Goal: Task Accomplishment & Management: Use online tool/utility

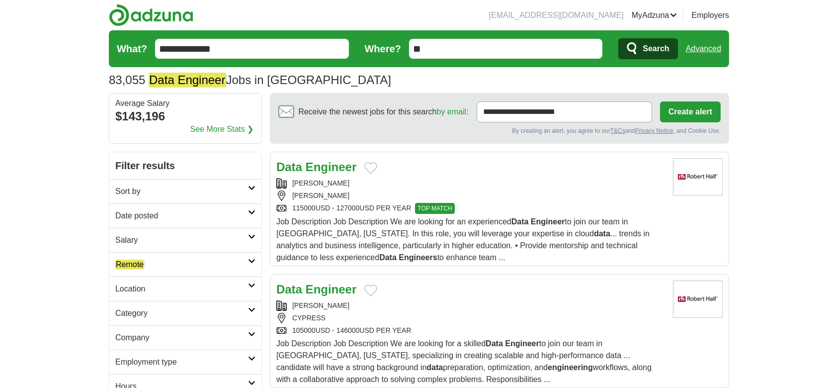
click at [212, 218] on h2 "Date posted" at bounding box center [181, 216] width 133 height 12
click at [151, 254] on link "Last 3 days" at bounding box center [185, 253] width 140 height 12
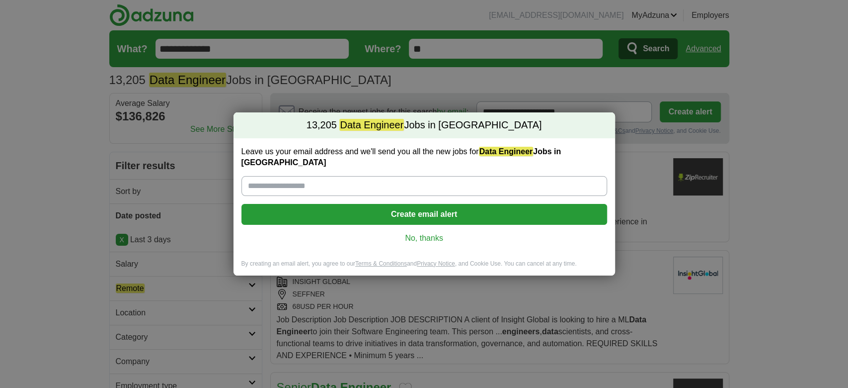
click at [416, 225] on div "Leave us your email address and we'll send you all the new jobs for Data Engine…" at bounding box center [425, 198] width 382 height 121
click at [421, 234] on link "No, thanks" at bounding box center [424, 238] width 350 height 11
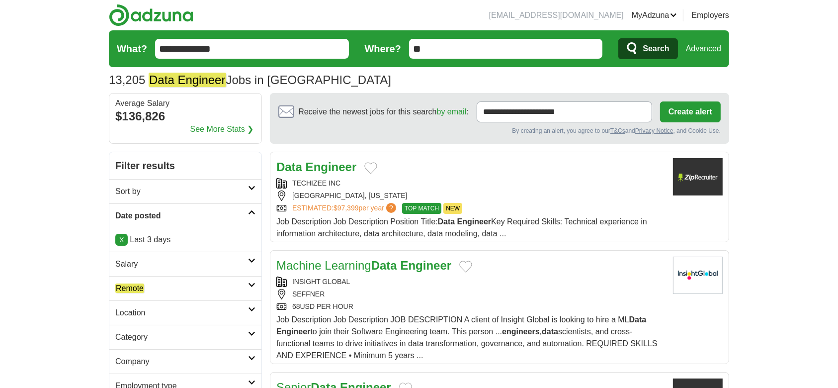
click at [135, 286] on em "Remote" at bounding box center [129, 287] width 29 height 9
click at [143, 312] on em "Remote" at bounding box center [129, 311] width 29 height 9
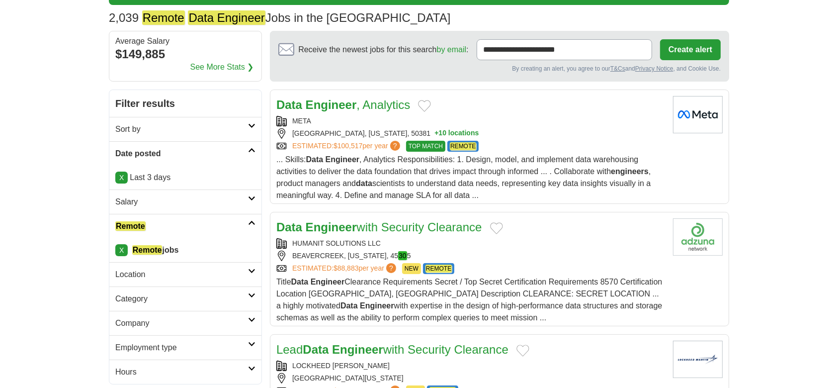
scroll to position [132, 0]
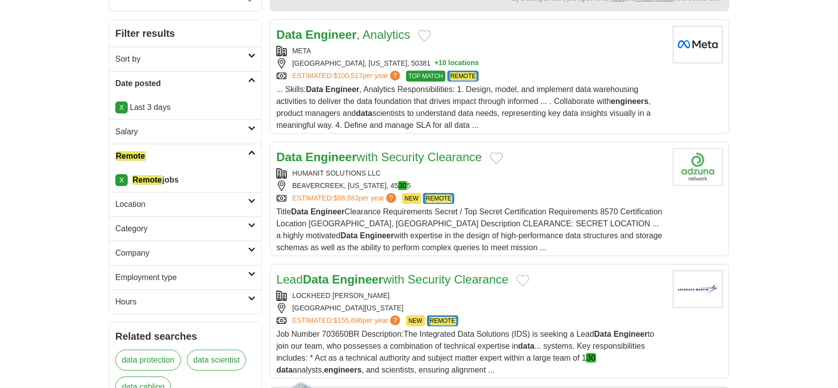
click at [352, 154] on strong "Engineer" at bounding box center [331, 156] width 51 height 13
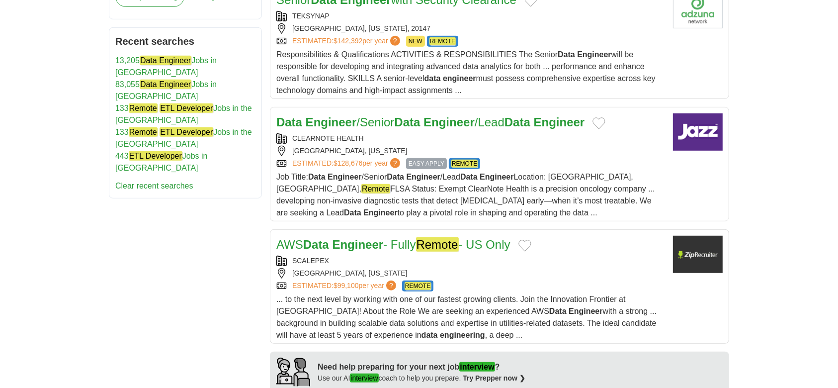
scroll to position [596, 0]
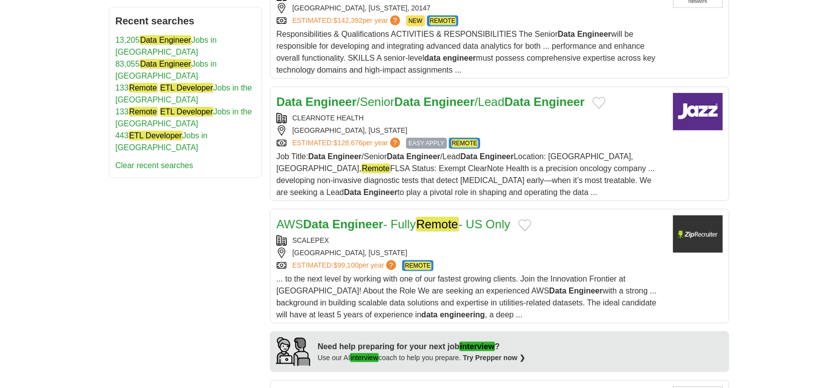
click at [409, 101] on strong "Data" at bounding box center [407, 101] width 26 height 13
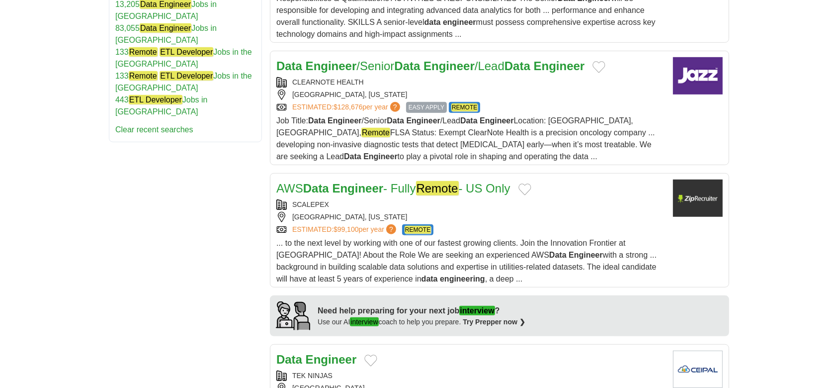
scroll to position [662, 0]
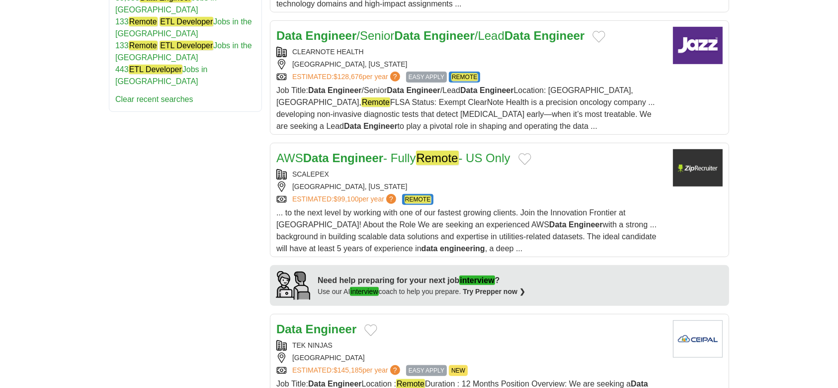
click at [397, 153] on link "AWS Data Engineer - Fully Remote - US Only" at bounding box center [393, 158] width 234 height 14
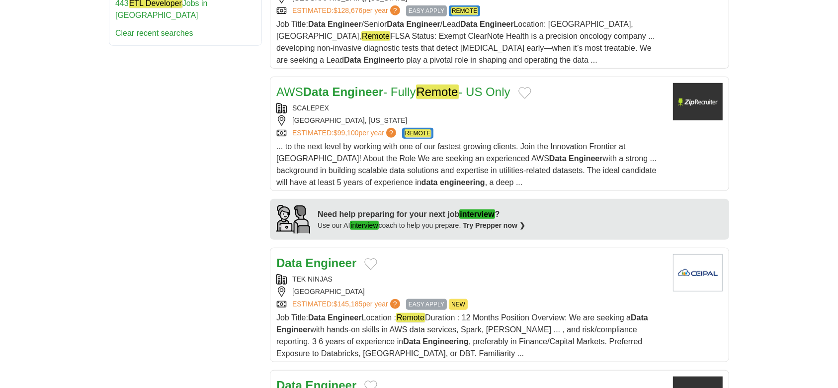
scroll to position [795, 0]
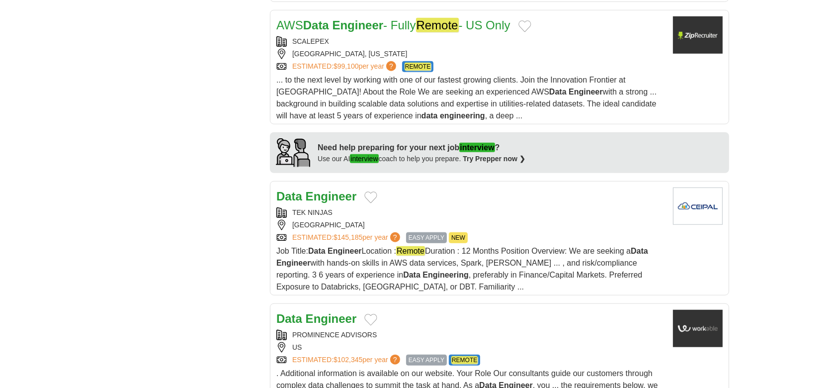
click at [324, 194] on strong "Engineer" at bounding box center [331, 195] width 51 height 13
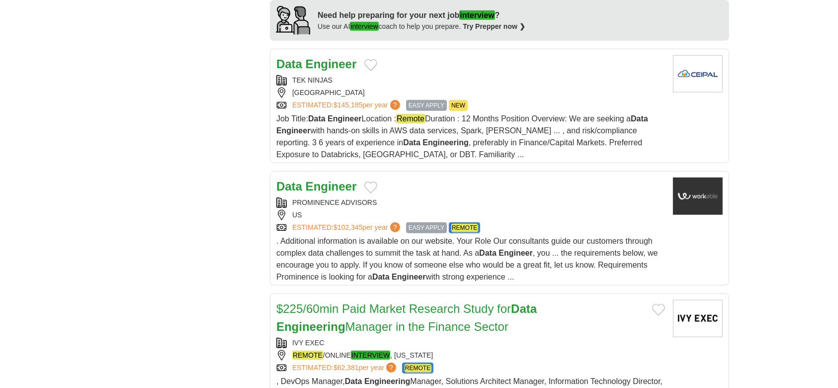
click at [323, 179] on strong "Engineer" at bounding box center [331, 185] width 51 height 13
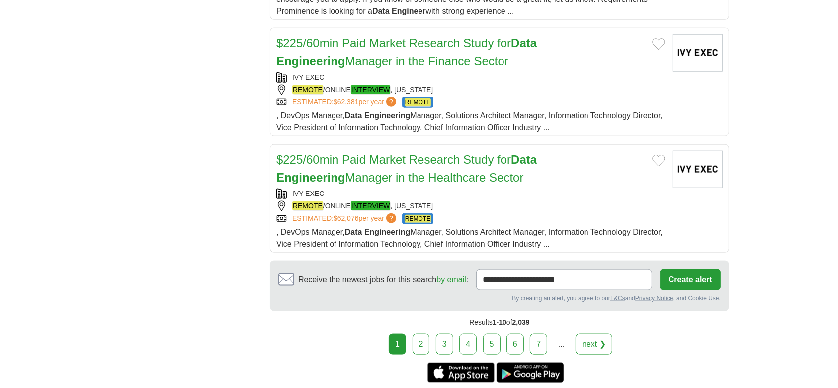
scroll to position [1325, 0]
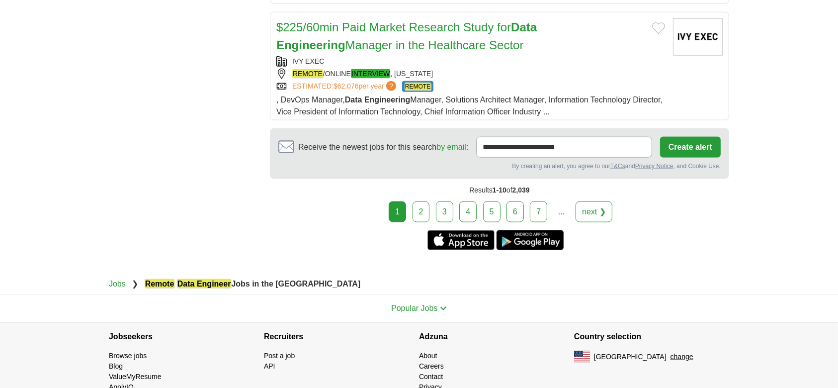
click at [431, 207] on div "1 2 3 4 5 6 7 ... next ❯" at bounding box center [499, 211] width 459 height 21
click at [420, 217] on link "2" at bounding box center [420, 211] width 17 height 21
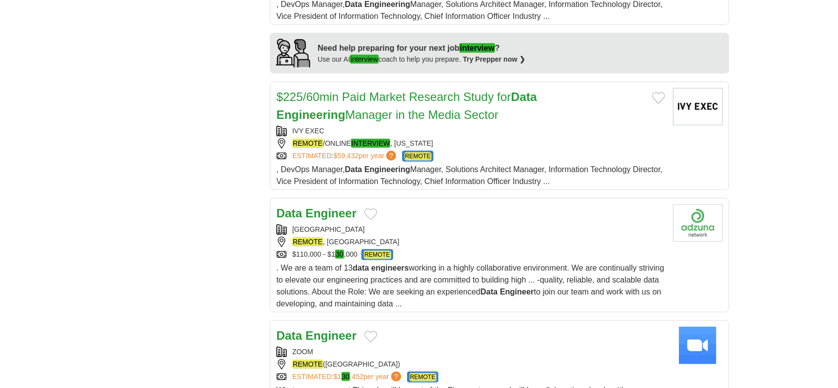
scroll to position [861, 0]
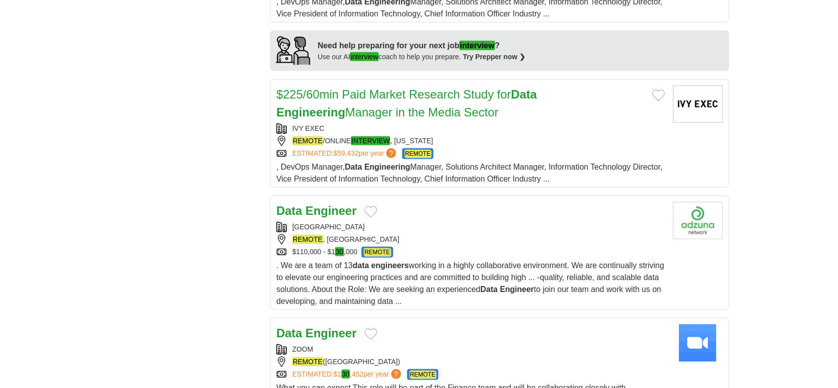
click at [412, 218] on div "Data Engineer MISSION LANE REMOTE , UNITED STATES $110,000 - $1 30 ,000 REMOTE …" at bounding box center [470, 254] width 389 height 105
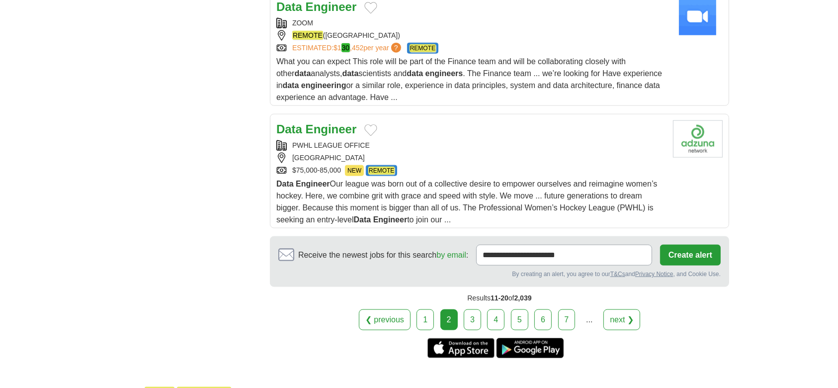
scroll to position [1192, 0]
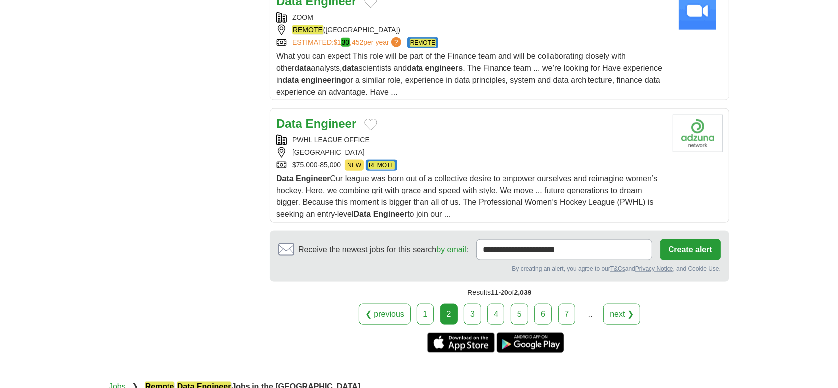
click at [423, 132] on div "Data Engineer PWHL LEAGUE OFFICE UNITED STATES $75,000-85,000 NEW REMOTE NEW RE…" at bounding box center [470, 167] width 389 height 105
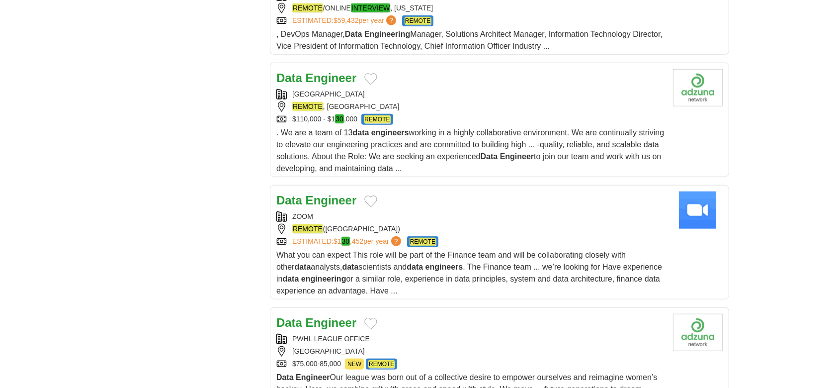
scroll to position [0, 0]
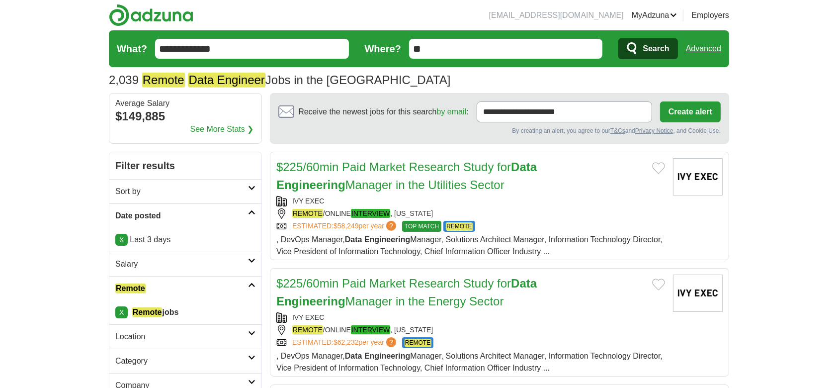
click at [275, 46] on input "**********" at bounding box center [252, 49] width 194 height 20
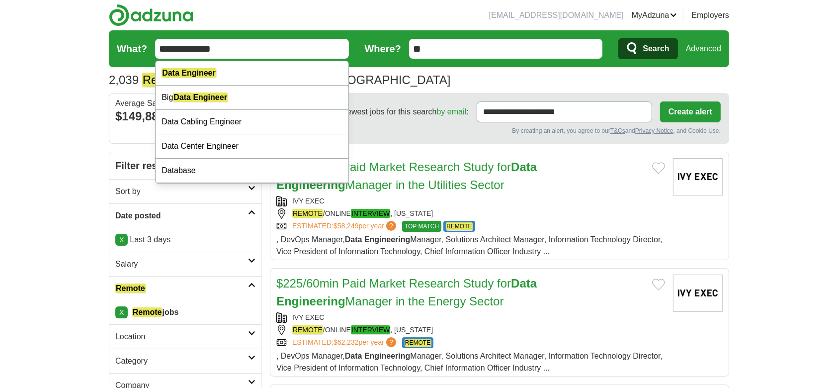
paste input "******"
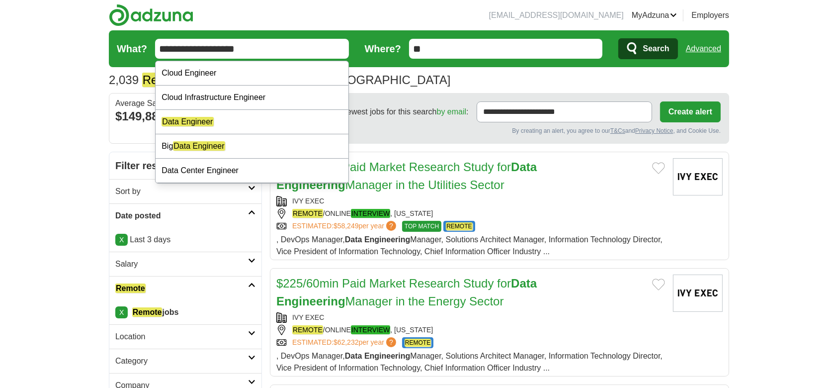
type input "**********"
click at [618, 38] on button "Search" at bounding box center [647, 48] width 59 height 21
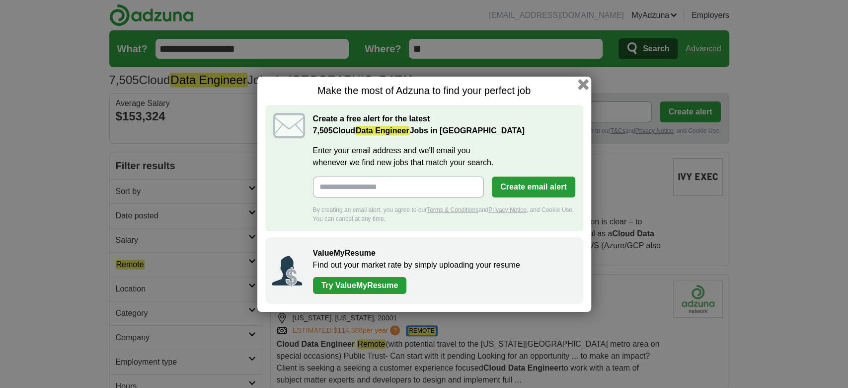
click at [584, 83] on button "button" at bounding box center [582, 83] width 11 height 11
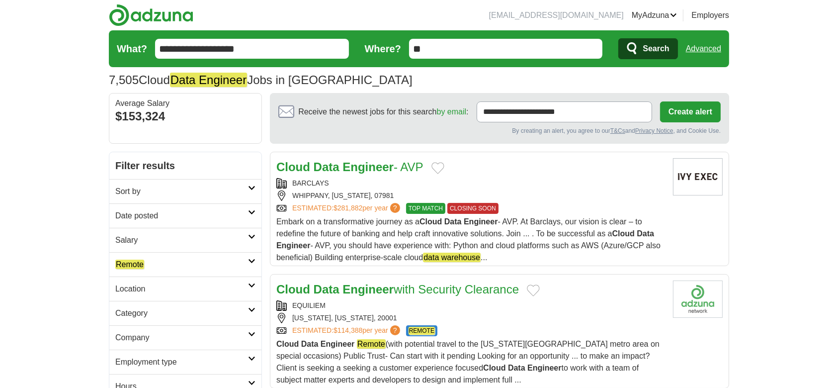
click at [134, 224] on link "Date posted" at bounding box center [185, 215] width 152 height 24
click at [143, 251] on link "Last 3 days" at bounding box center [185, 253] width 140 height 12
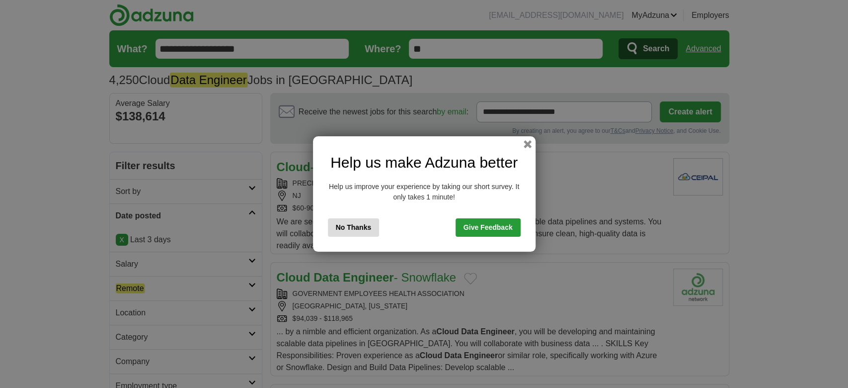
click at [354, 225] on button "No Thanks" at bounding box center [354, 227] width 52 height 18
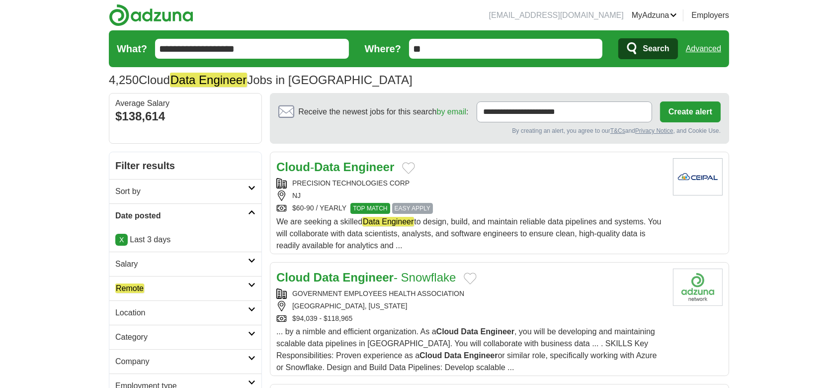
click at [148, 281] on link "Remote" at bounding box center [185, 288] width 152 height 24
click at [143, 307] on em "Remote" at bounding box center [129, 311] width 29 height 9
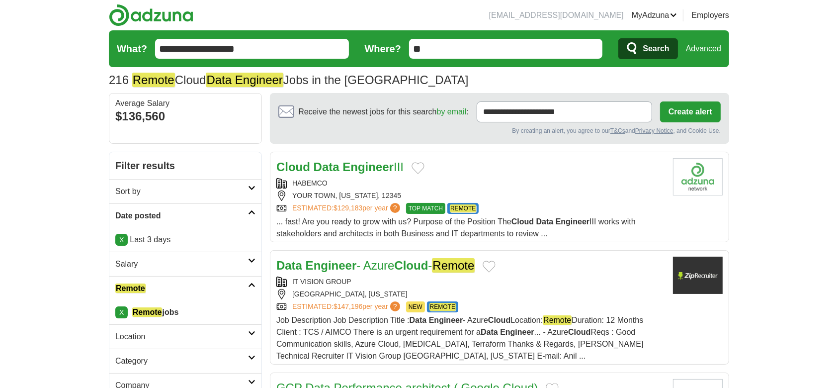
click at [376, 179] on div "HABEMCO" at bounding box center [470, 183] width 389 height 10
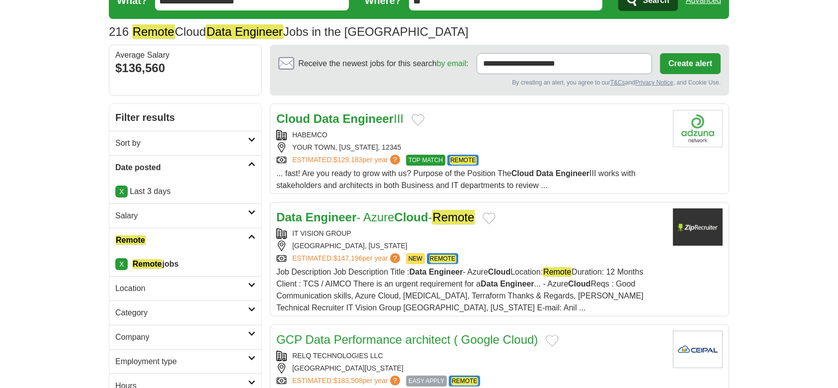
scroll to position [132, 0]
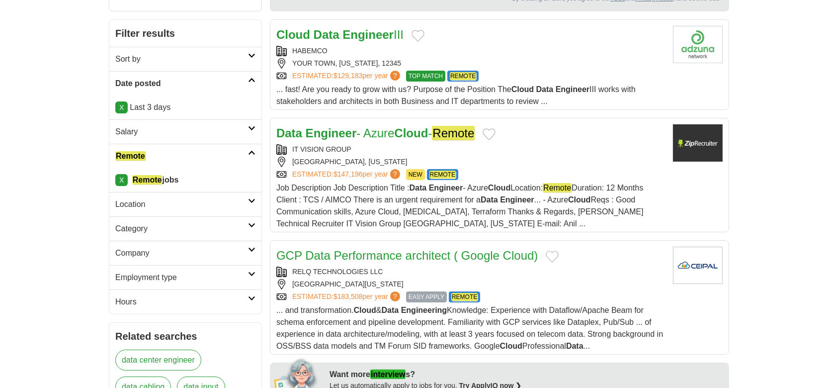
click at [361, 134] on link "Data Engineer - Azure Cloud - Remote" at bounding box center [375, 133] width 198 height 14
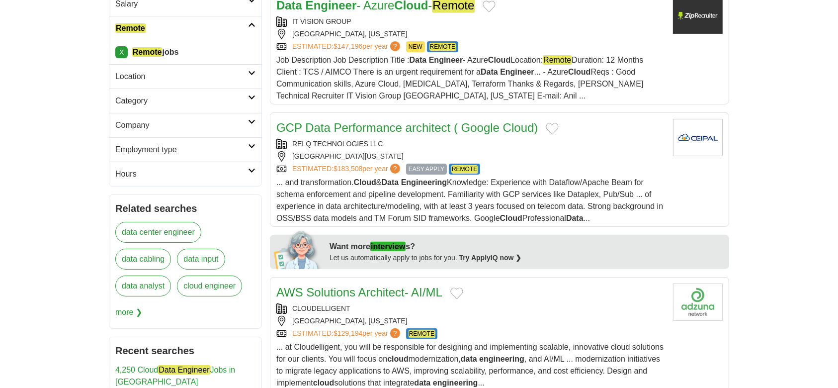
scroll to position [265, 0]
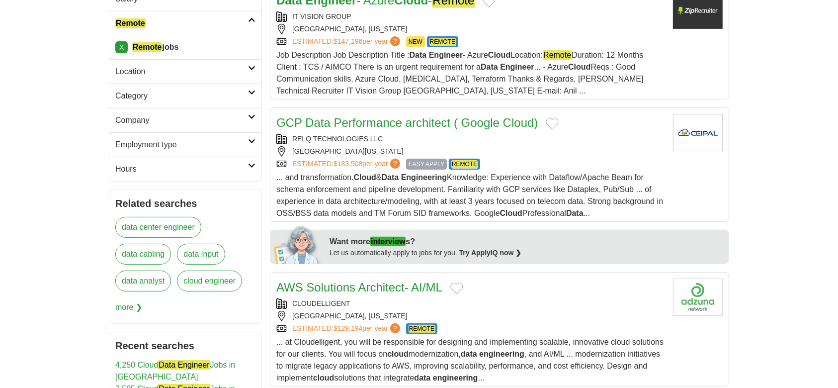
click at [419, 134] on div "RELQ TECHNOLOGIES LLC" at bounding box center [470, 139] width 389 height 10
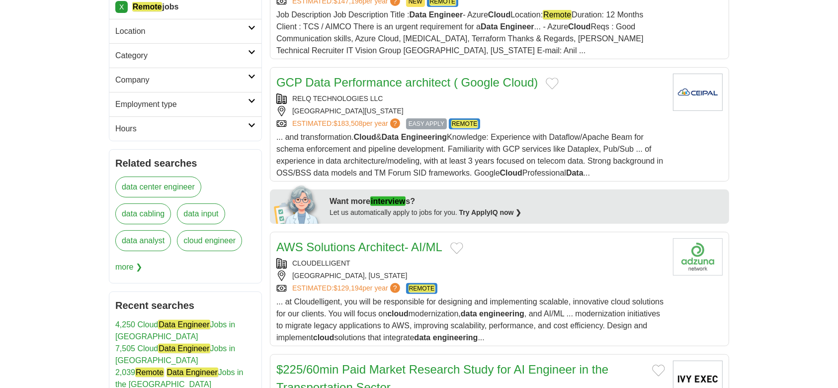
scroll to position [331, 0]
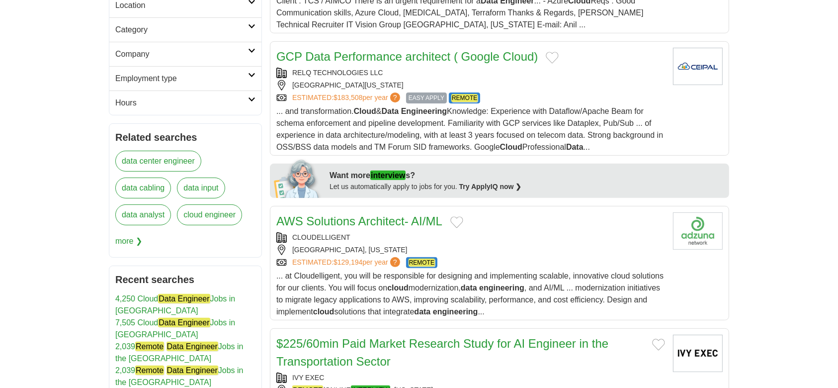
click at [375, 222] on link "AWS Solutions Architect- AI/ML" at bounding box center [359, 220] width 166 height 13
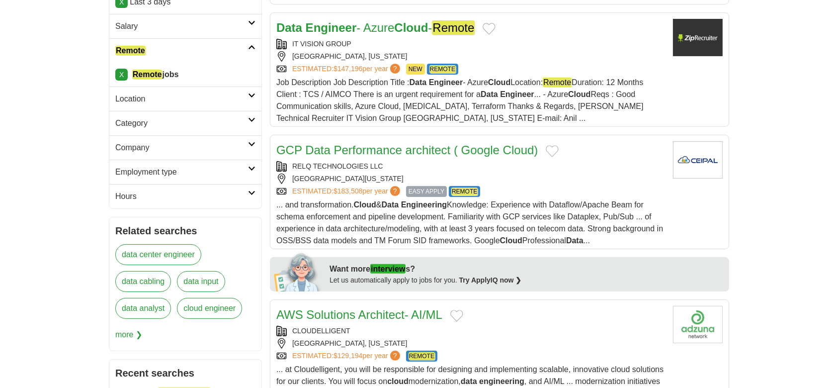
scroll to position [0, 0]
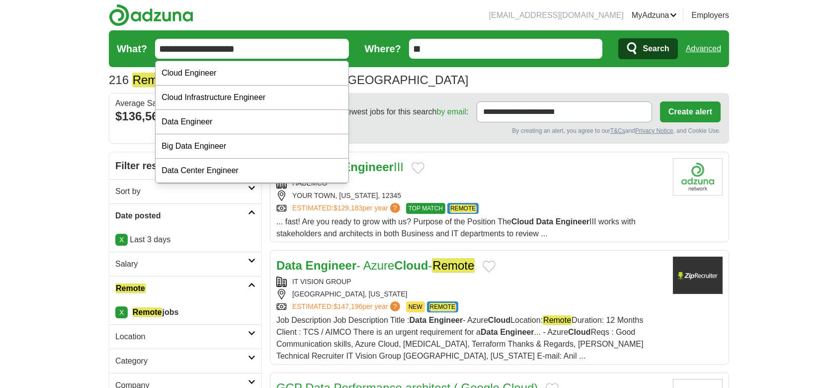
click at [262, 55] on input "**********" at bounding box center [252, 49] width 194 height 20
paste input "text"
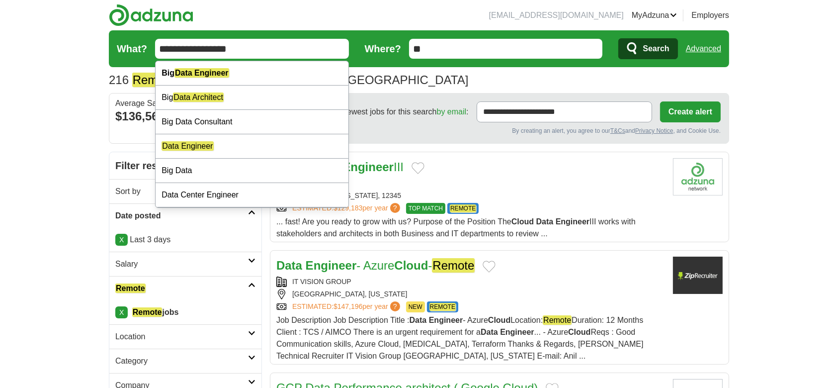
type input "**********"
click at [618, 38] on button "Search" at bounding box center [647, 48] width 59 height 21
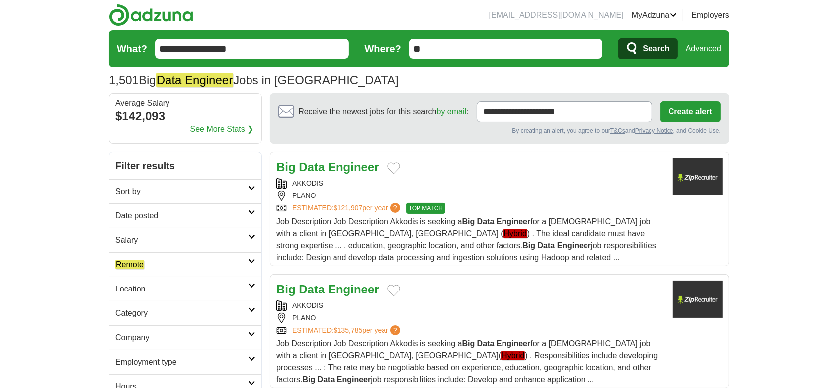
click at [140, 224] on link "Date posted" at bounding box center [185, 215] width 152 height 24
drag, startPoint x: 143, startPoint y: 252, endPoint x: 154, endPoint y: 252, distance: 10.9
click at [144, 252] on link "Last 3 days" at bounding box center [185, 253] width 140 height 12
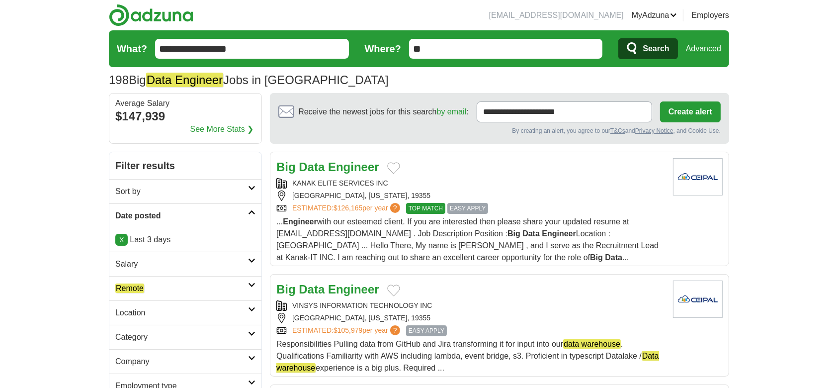
click at [351, 169] on strong "Engineer" at bounding box center [353, 166] width 51 height 13
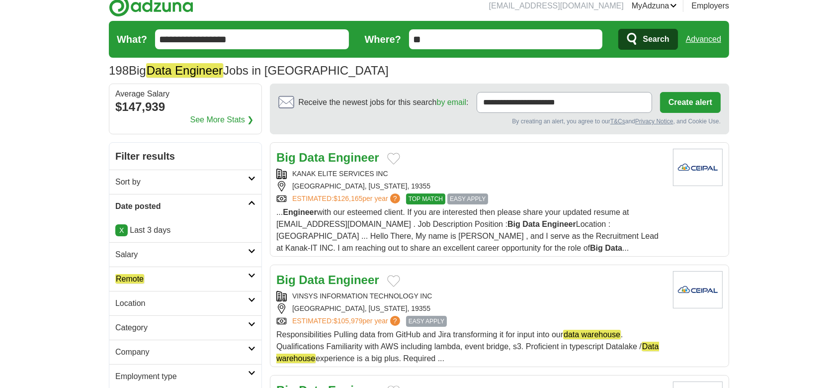
scroll to position [132, 0]
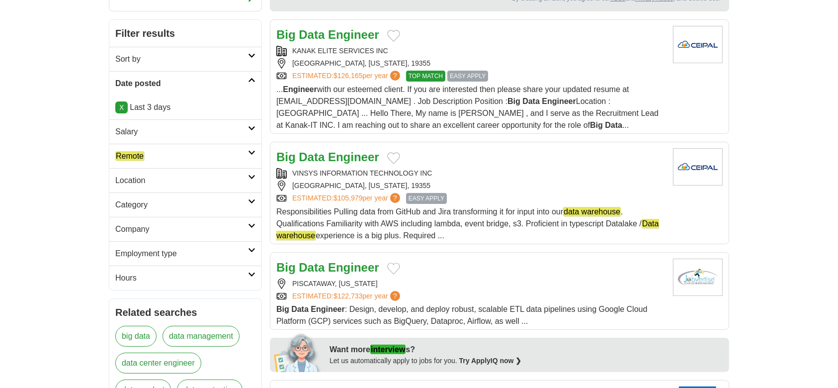
click at [343, 153] on strong "Engineer" at bounding box center [353, 156] width 51 height 13
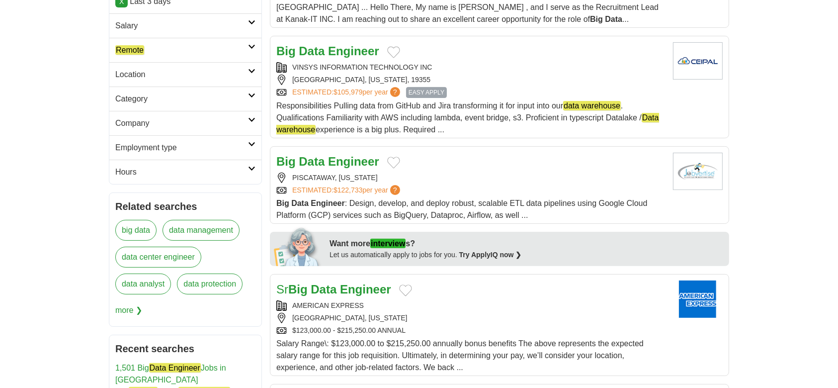
scroll to position [265, 0]
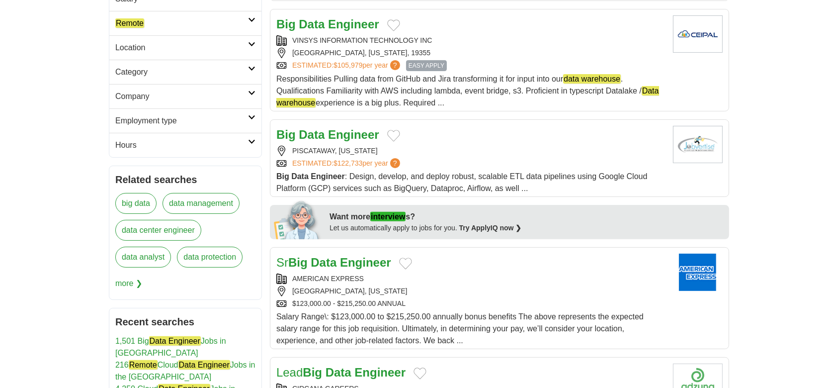
click at [323, 133] on strong "Data" at bounding box center [312, 134] width 26 height 13
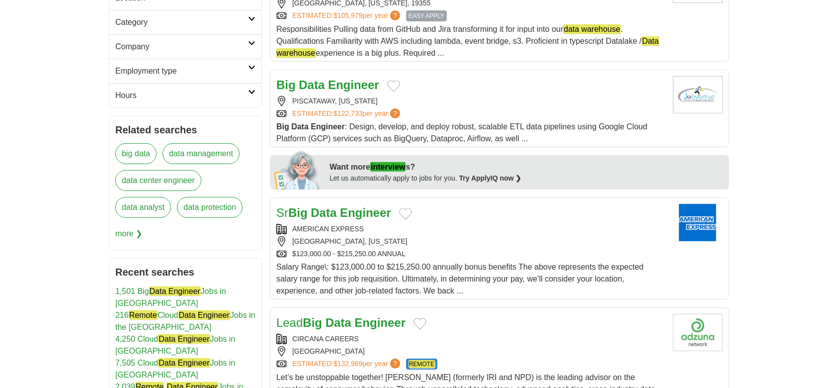
scroll to position [397, 0]
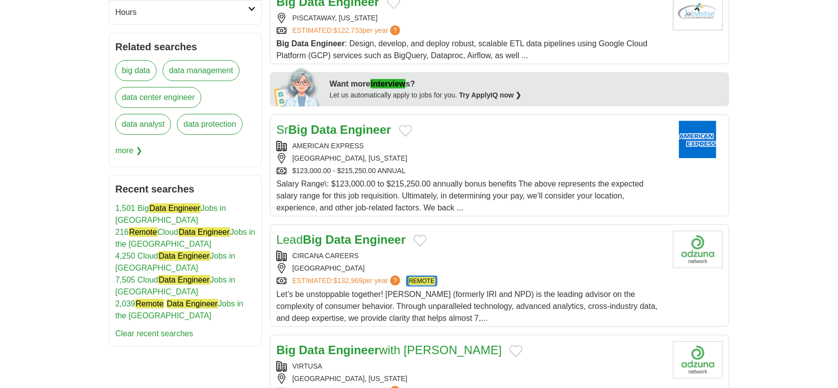
click at [325, 123] on strong "Data" at bounding box center [324, 129] width 26 height 13
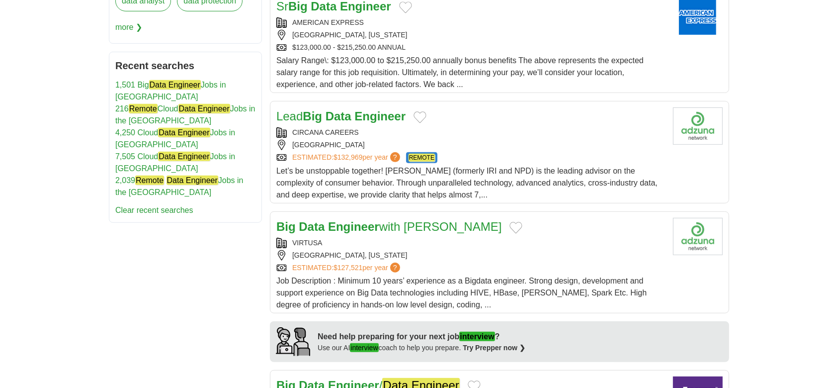
scroll to position [530, 0]
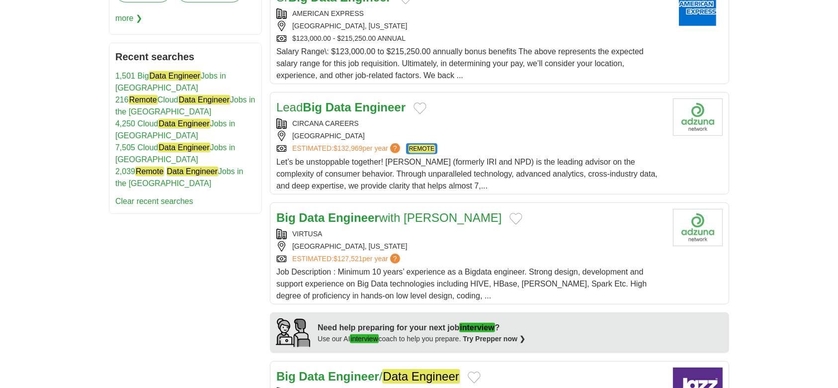
click at [355, 106] on link "Lead Big Data Engineer" at bounding box center [340, 106] width 129 height 13
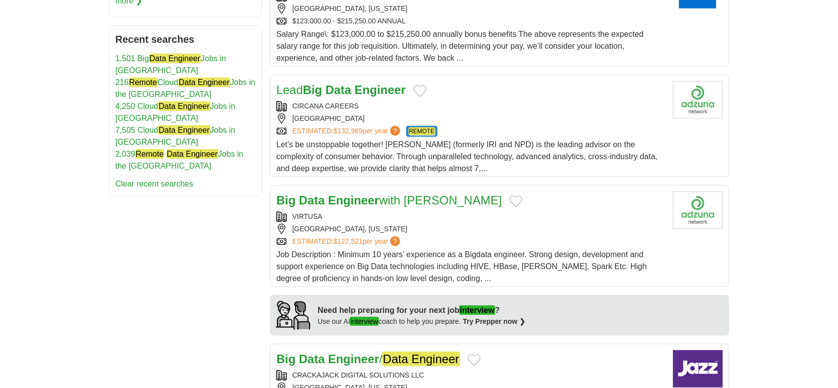
scroll to position [596, 0]
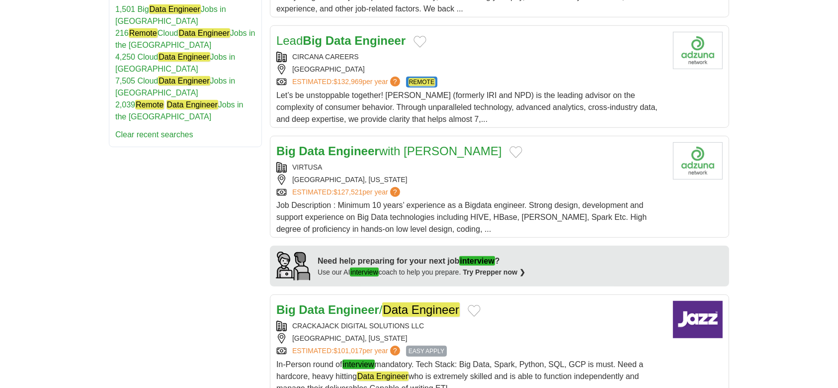
click at [360, 144] on strong "Engineer" at bounding box center [353, 150] width 51 height 13
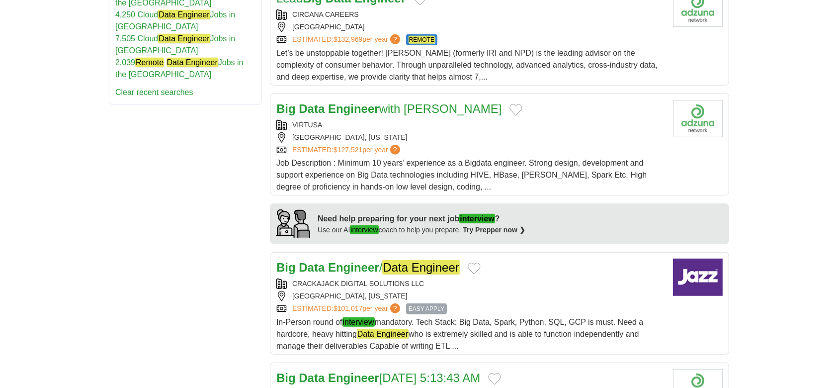
scroll to position [728, 0]
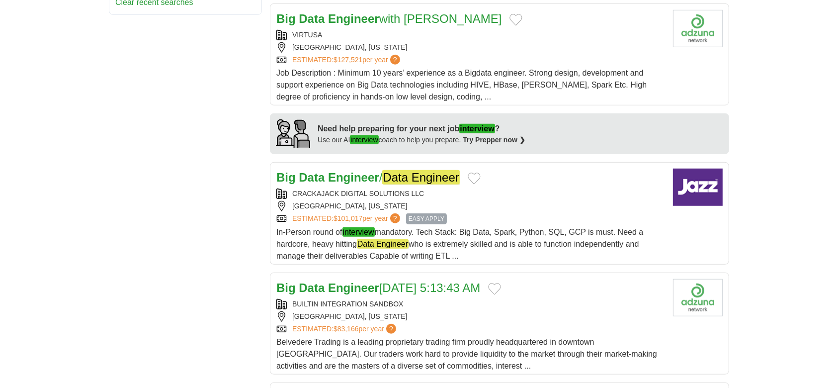
click at [344, 175] on strong "Engineer" at bounding box center [353, 176] width 51 height 13
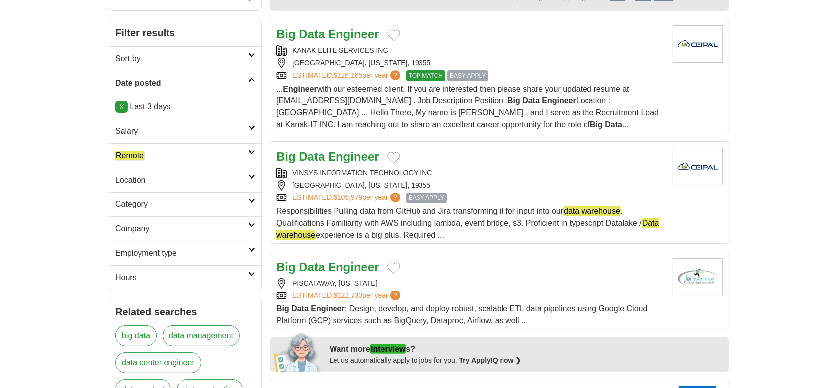
scroll to position [132, 0]
click at [176, 150] on h2 "Remote" at bounding box center [181, 156] width 133 height 12
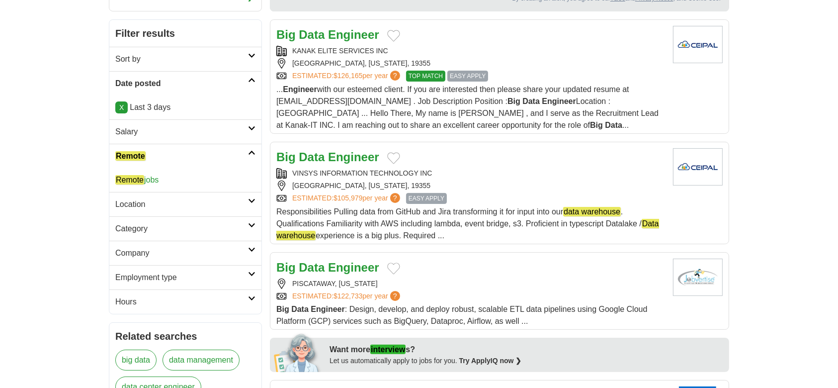
click at [149, 178] on link "Remote jobs" at bounding box center [136, 179] width 43 height 9
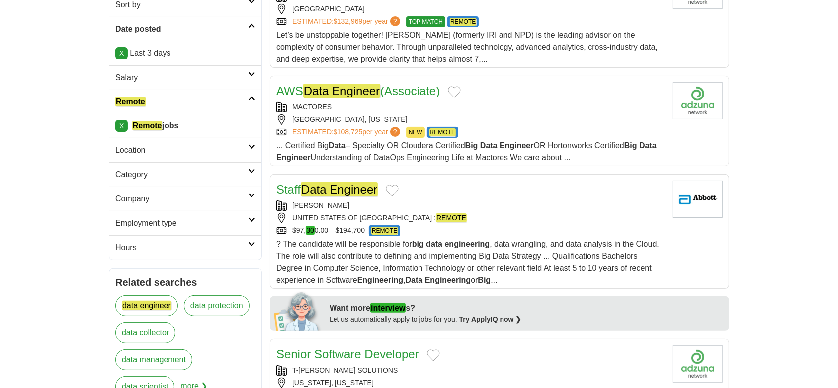
scroll to position [199, 0]
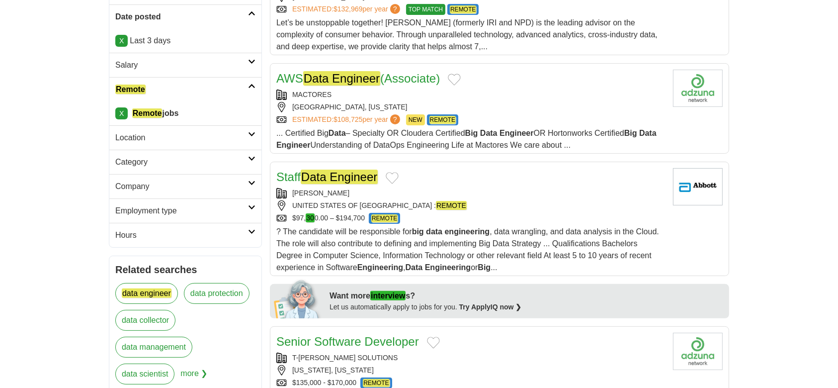
click at [418, 188] on div "ABBOTT" at bounding box center [470, 193] width 389 height 10
click at [374, 90] on div "MACTORES" at bounding box center [470, 94] width 389 height 10
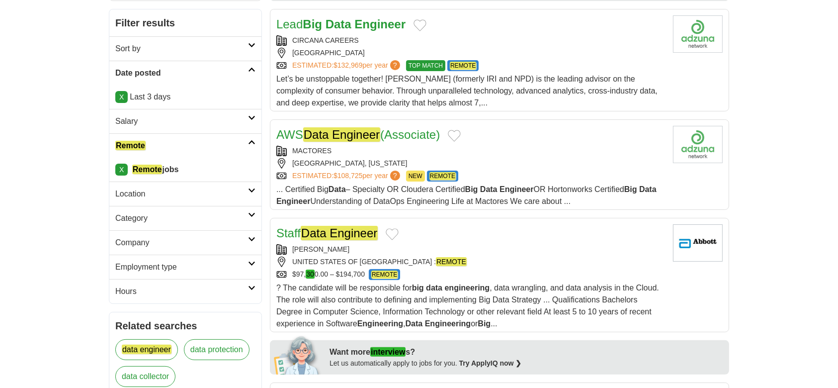
scroll to position [66, 0]
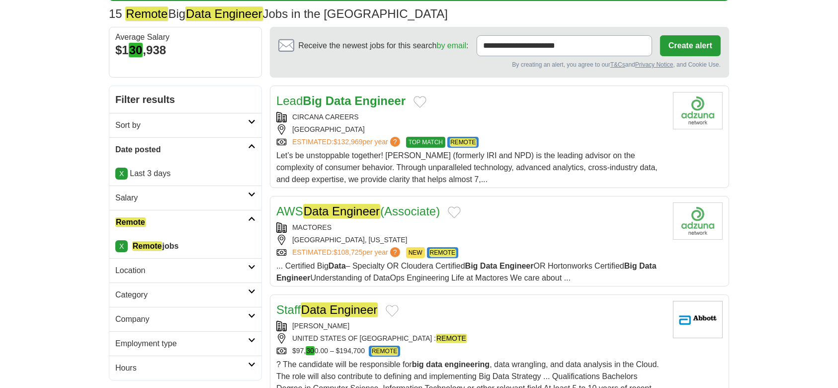
click at [374, 115] on div "CIRCANA CAREERS" at bounding box center [470, 117] width 389 height 10
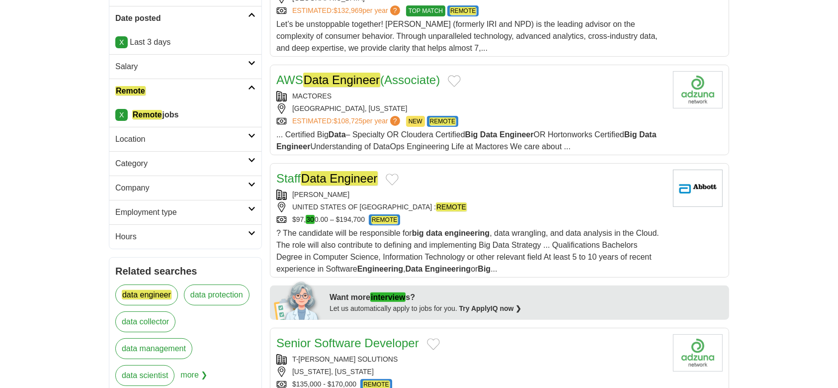
scroll to position [0, 0]
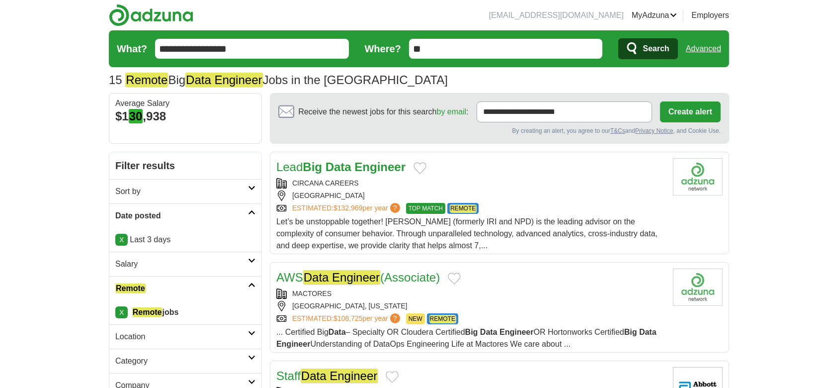
click at [251, 46] on input "**********" at bounding box center [252, 49] width 194 height 20
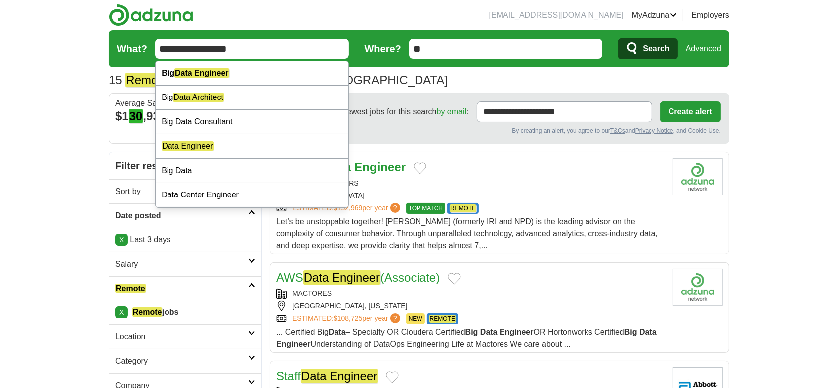
paste input "*****"
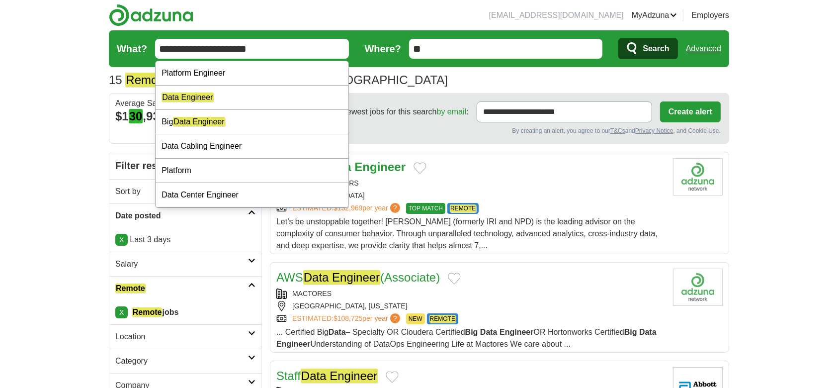
type input "**********"
click at [618, 38] on button "Search" at bounding box center [647, 48] width 59 height 21
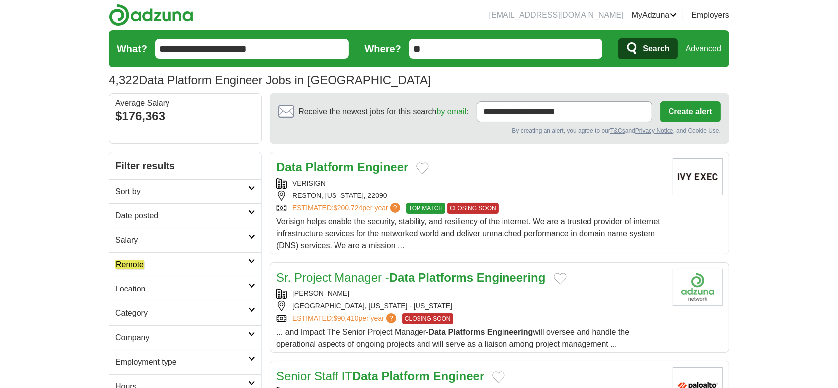
click at [148, 217] on h2 "Date posted" at bounding box center [181, 216] width 133 height 12
click at [144, 248] on link "Last 3 days" at bounding box center [185, 253] width 140 height 12
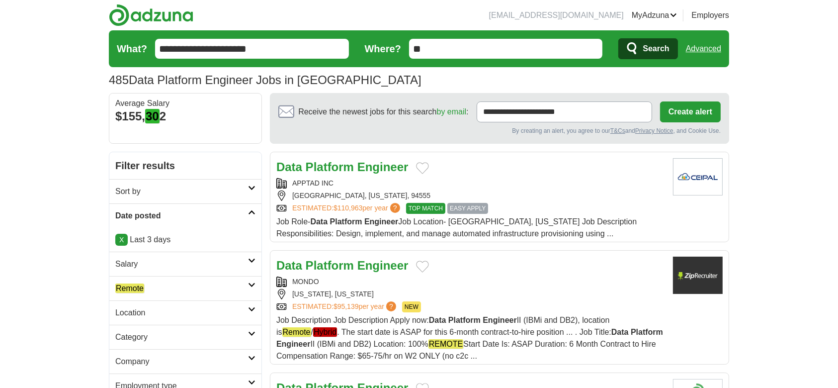
click at [141, 287] on em "Remote" at bounding box center [129, 287] width 29 height 9
click at [141, 314] on em "Remote" at bounding box center [129, 311] width 29 height 9
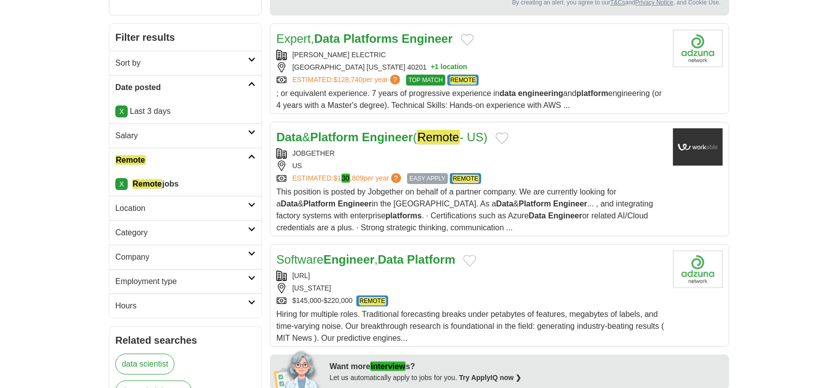
scroll to position [132, 0]
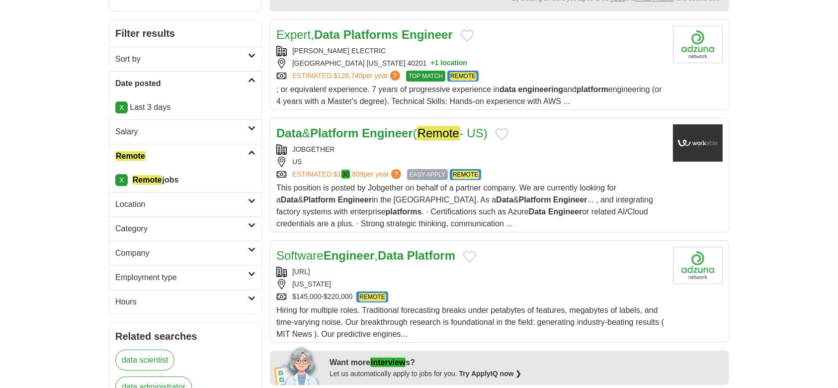
click at [396, 242] on article "Software Engineer , Data Platform [URL] [US_STATE] $145,000-$220,000 REMOTE REM…" at bounding box center [499, 291] width 459 height 102
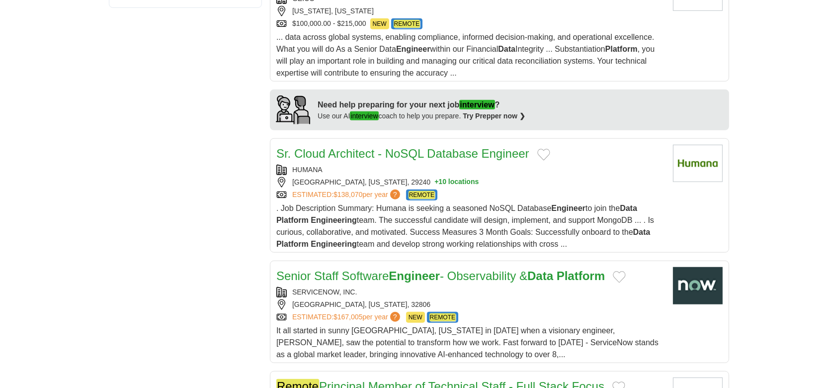
scroll to position [795, 0]
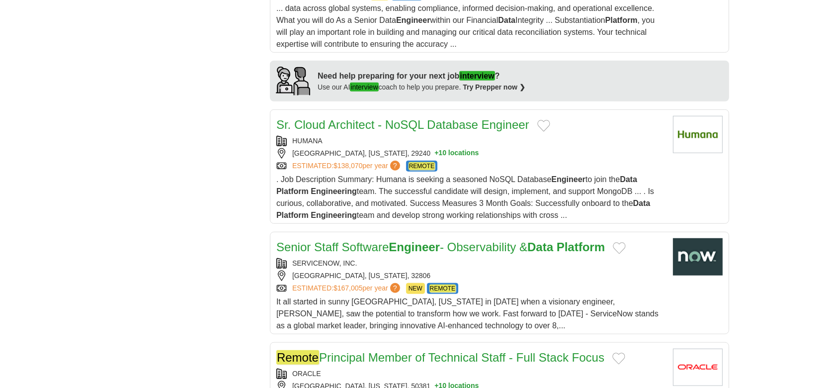
click at [393, 129] on link "Sr. Cloud Architect - NoSQL Database Engineer" at bounding box center [402, 124] width 253 height 13
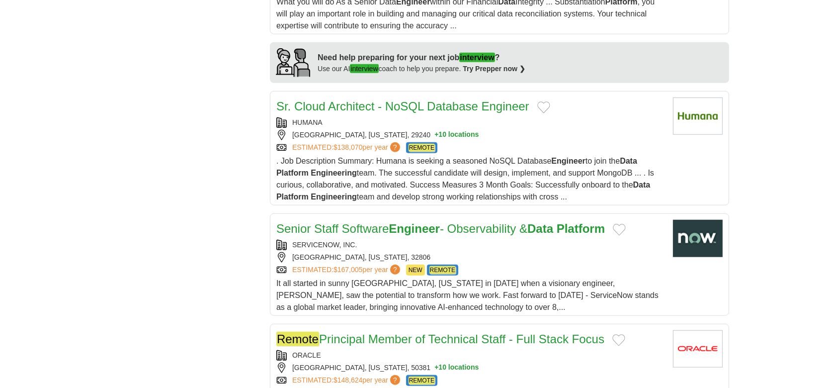
scroll to position [927, 0]
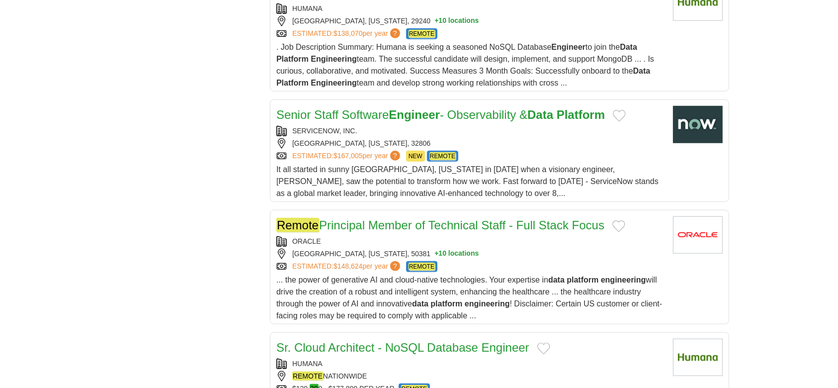
click at [417, 112] on strong "Engineer" at bounding box center [414, 114] width 51 height 13
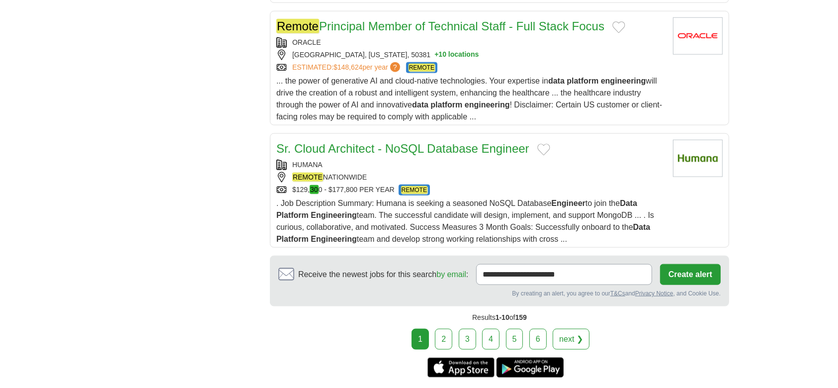
scroll to position [1258, 0]
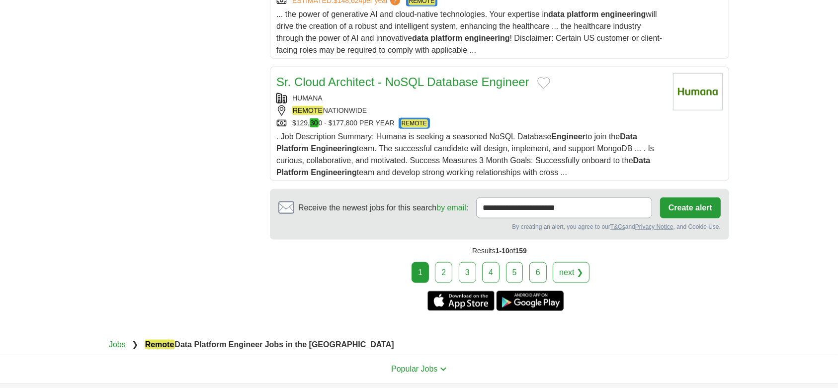
drag, startPoint x: 247, startPoint y: 174, endPoint x: 342, endPoint y: 200, distance: 98.5
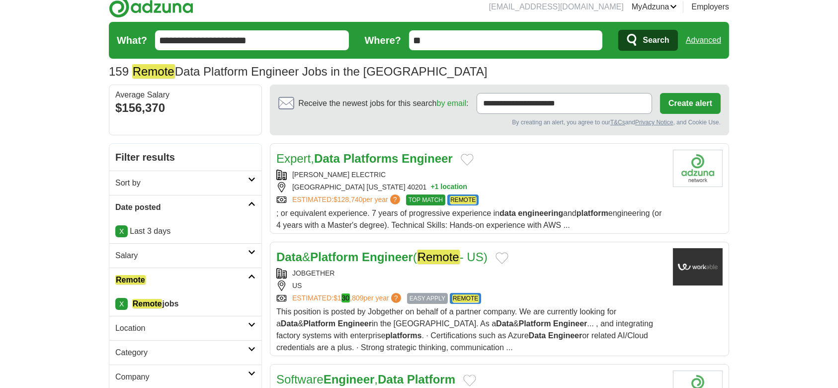
scroll to position [0, 0]
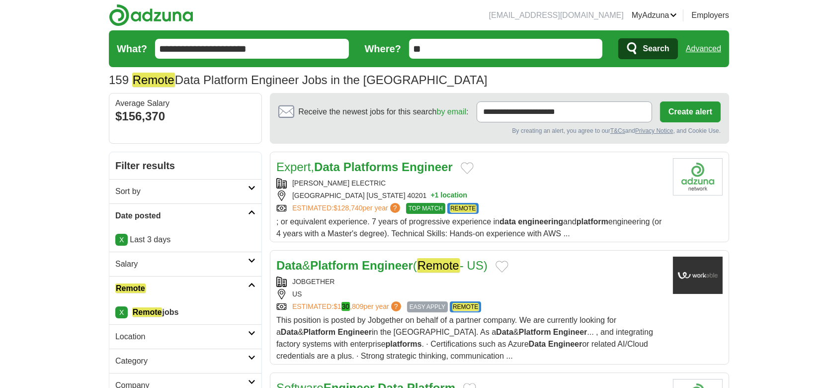
click at [273, 46] on input "**********" at bounding box center [252, 49] width 194 height 20
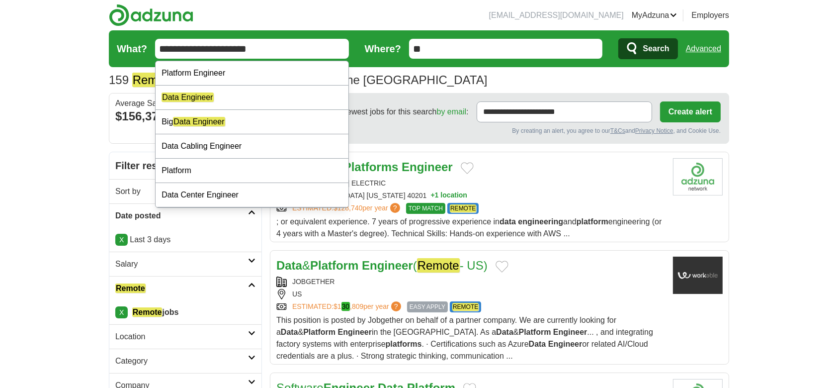
paste input "*"
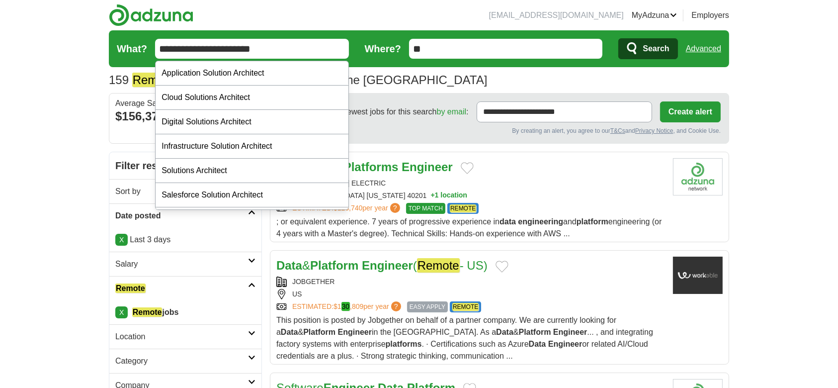
type input "**********"
click at [618, 38] on button "Search" at bounding box center [647, 48] width 59 height 21
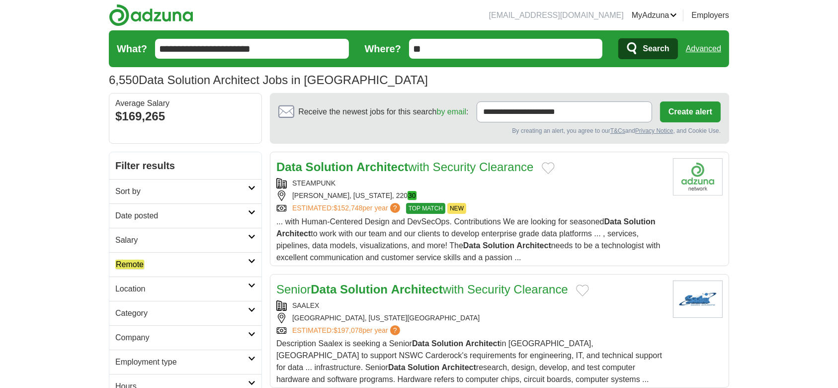
click at [145, 211] on h2 "Date posted" at bounding box center [181, 216] width 133 height 12
click at [127, 250] on link "Last 3 days" at bounding box center [185, 253] width 140 height 12
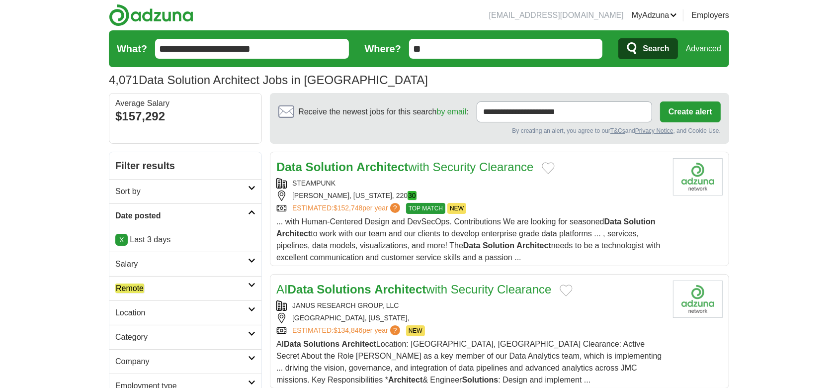
click at [140, 281] on link "Remote" at bounding box center [185, 288] width 152 height 24
click at [139, 310] on em "Remote" at bounding box center [129, 311] width 29 height 9
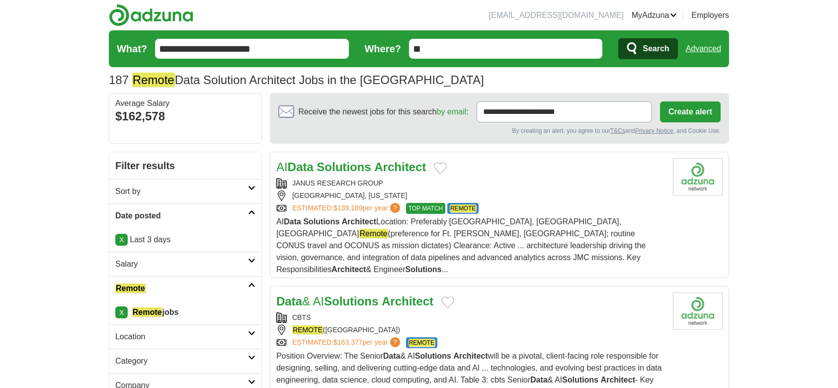
click at [345, 169] on strong "Solutions" at bounding box center [343, 166] width 54 height 13
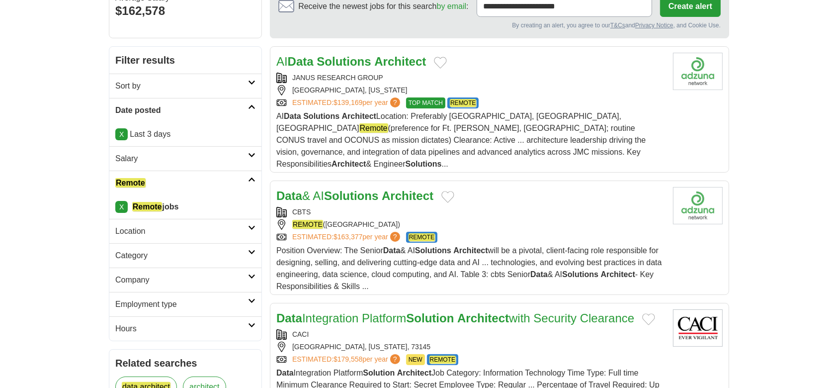
scroll to position [132, 0]
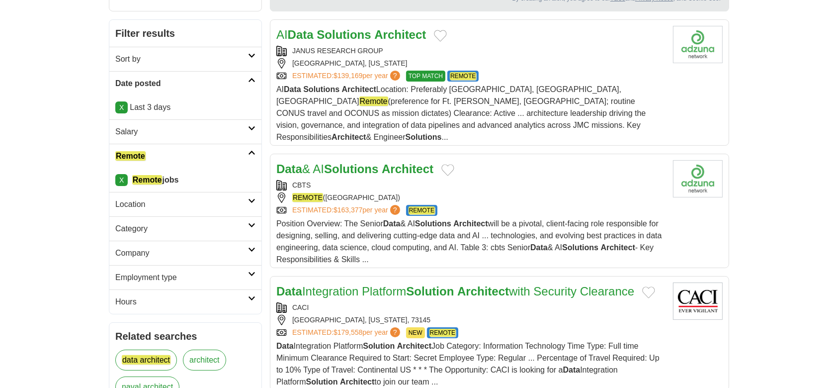
click at [324, 162] on link "Data & AI Solutions Architect" at bounding box center [354, 168] width 157 height 13
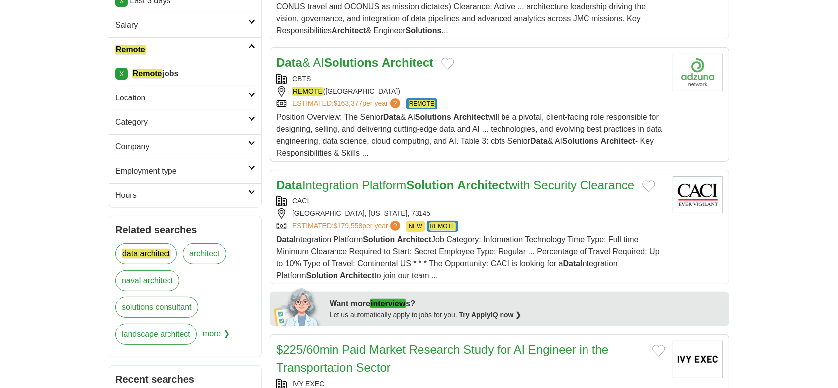
scroll to position [265, 0]
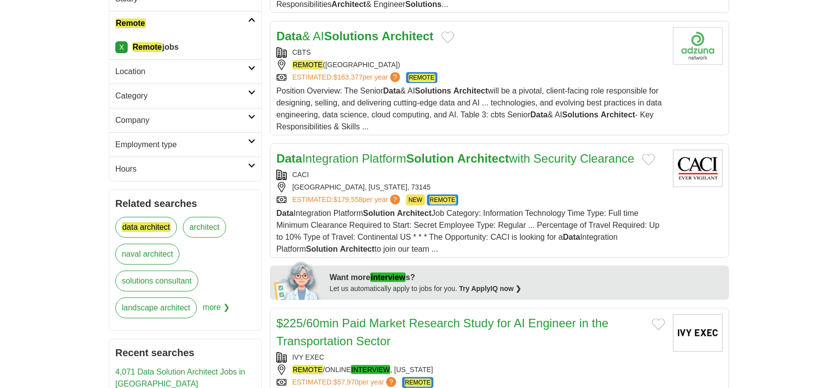
click at [396, 152] on link "Data Integration Platform Solution Architect with Security Clearance" at bounding box center [455, 158] width 358 height 13
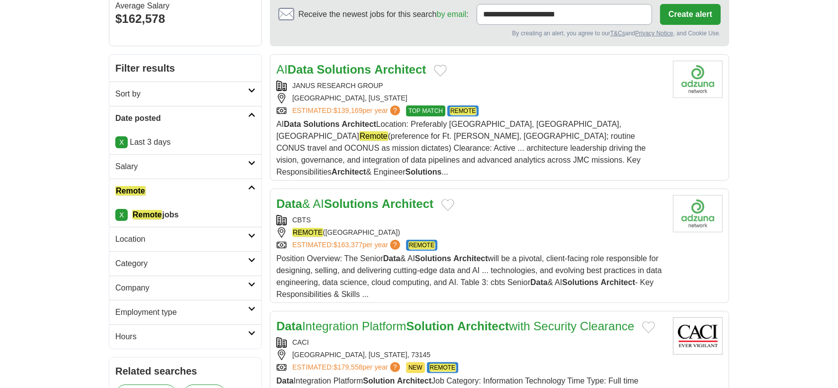
scroll to position [0, 0]
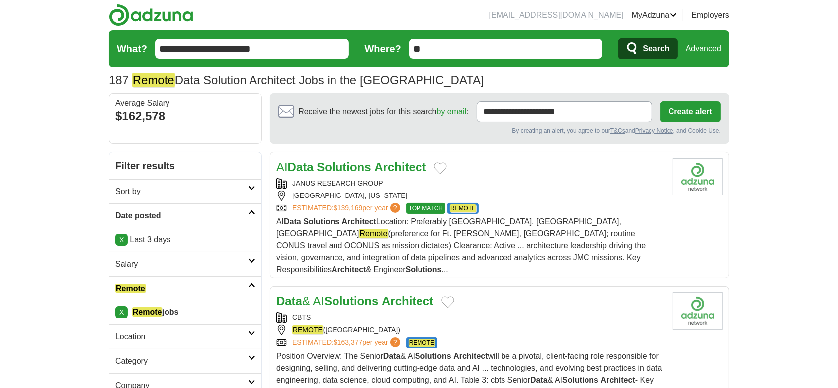
click at [266, 57] on input "**********" at bounding box center [252, 49] width 194 height 20
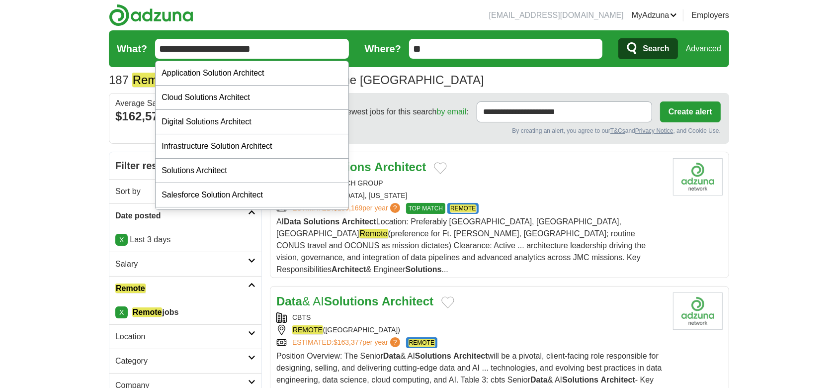
paste input "text"
type input "**********"
click at [651, 47] on span "Search" at bounding box center [655, 49] width 26 height 20
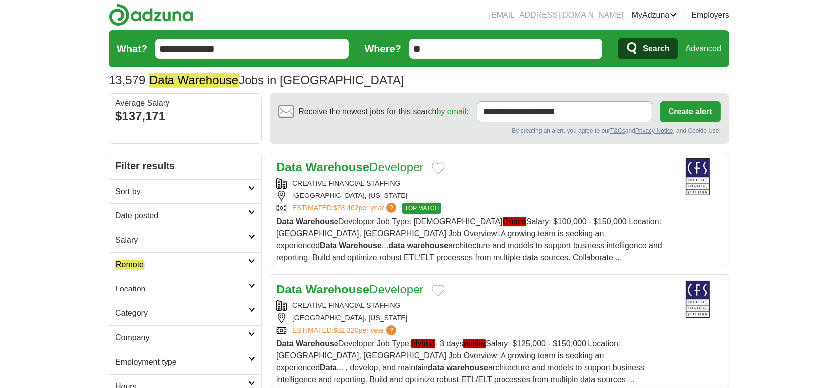
click at [159, 213] on h2 "Date posted" at bounding box center [181, 216] width 133 height 12
click at [151, 248] on link "Last 3 days" at bounding box center [185, 253] width 140 height 12
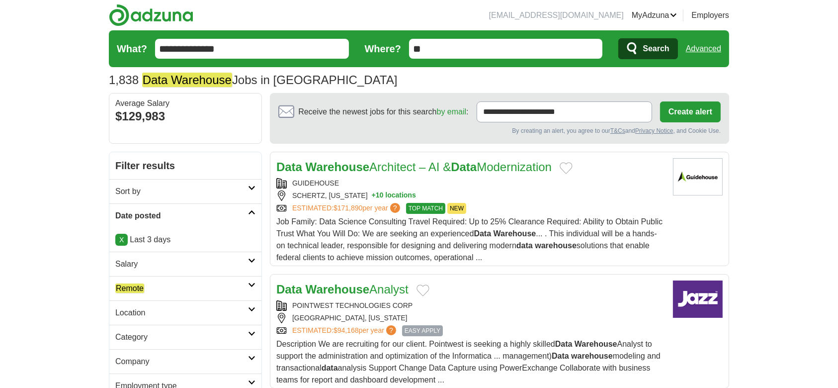
click at [129, 295] on link "Remote" at bounding box center [185, 288] width 152 height 24
click at [135, 308] on em "Remote" at bounding box center [129, 311] width 29 height 9
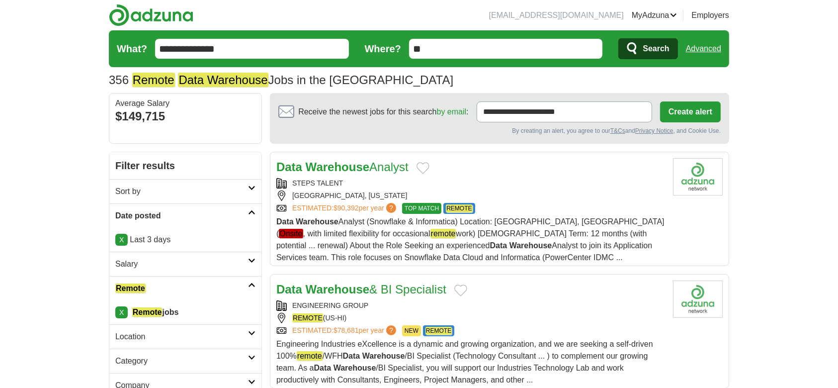
click at [324, 167] on strong "Warehouse" at bounding box center [338, 166] width 64 height 13
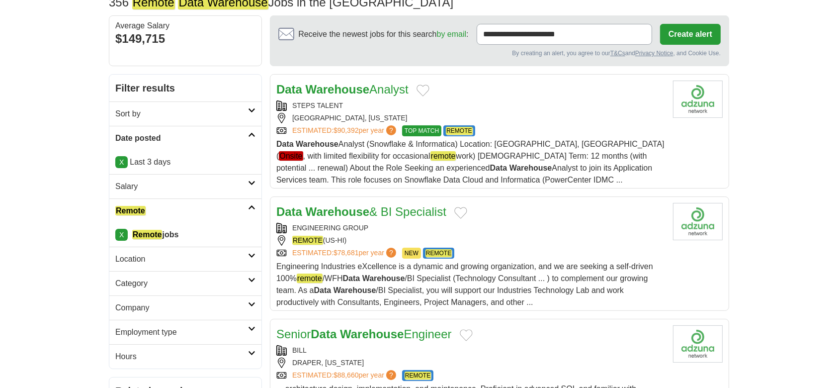
scroll to position [132, 0]
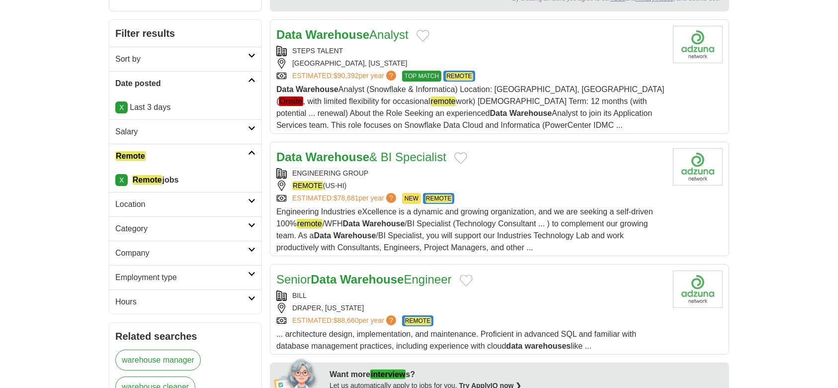
click at [356, 157] on strong "Warehouse" at bounding box center [338, 156] width 64 height 13
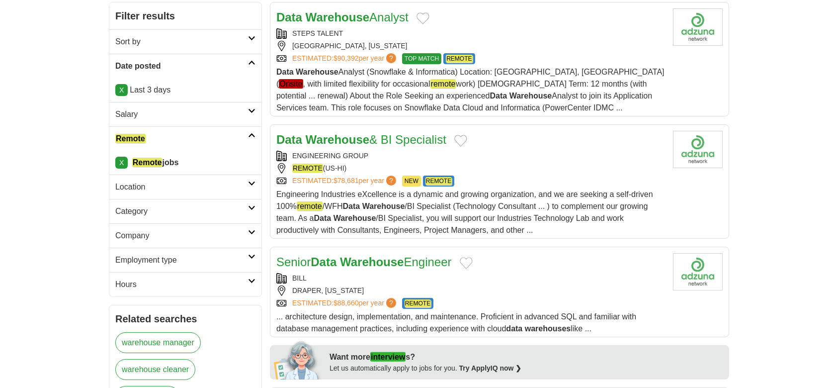
scroll to position [199, 0]
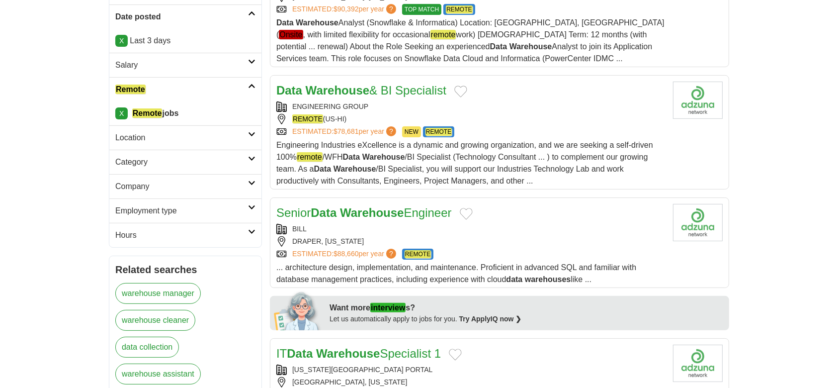
click at [334, 211] on strong "Data" at bounding box center [324, 212] width 26 height 13
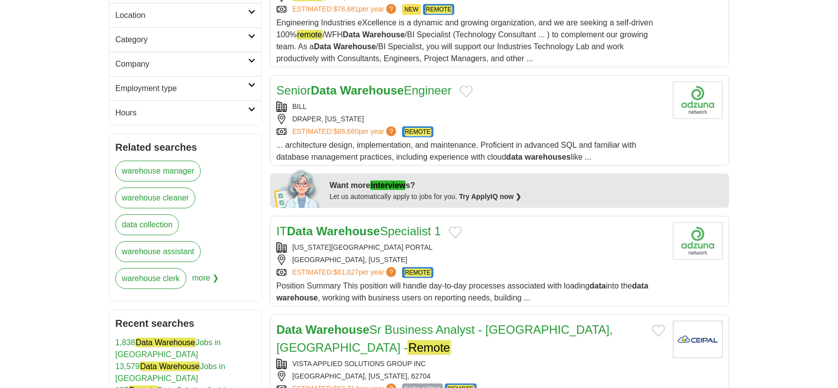
scroll to position [331, 0]
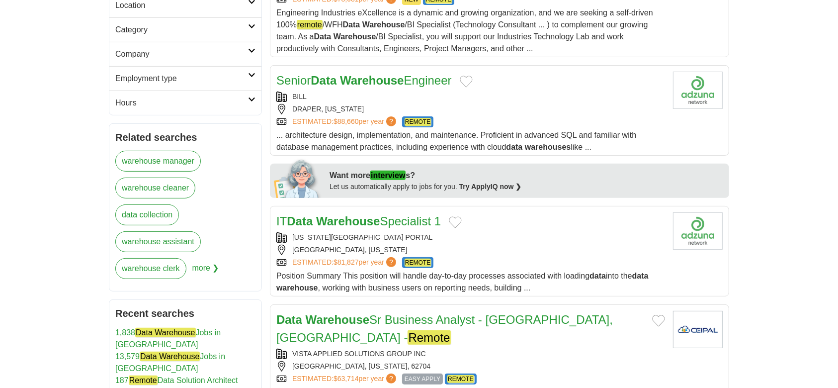
click at [370, 215] on strong "Warehouse" at bounding box center [348, 220] width 64 height 13
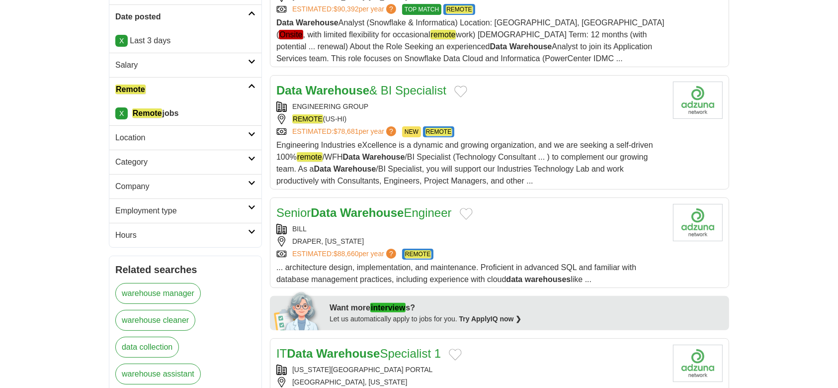
scroll to position [0, 0]
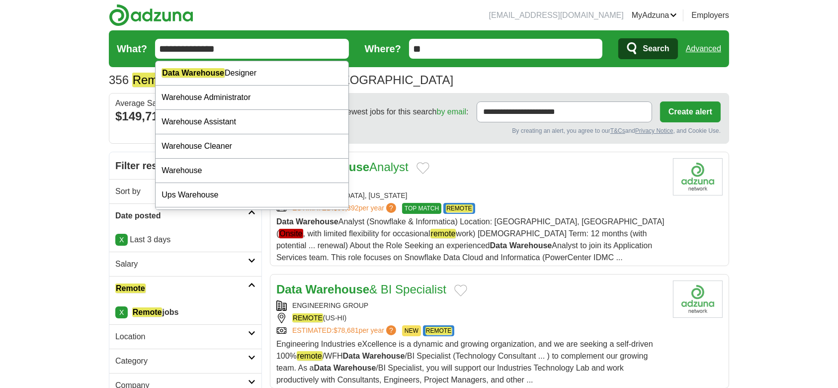
drag, startPoint x: 255, startPoint y: 50, endPoint x: 156, endPoint y: 54, distance: 99.4
click at [156, 54] on input "**********" at bounding box center [252, 49] width 194 height 20
paste input "text"
type input "**********"
click at [648, 46] on span "Search" at bounding box center [655, 49] width 26 height 20
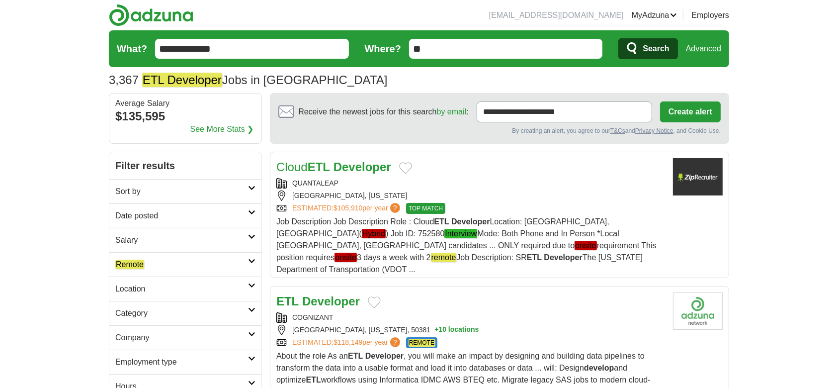
drag, startPoint x: 174, startPoint y: 214, endPoint x: 173, endPoint y: 221, distance: 7.5
click at [173, 215] on h2 "Date posted" at bounding box center [181, 216] width 133 height 12
click at [150, 244] on link "Last 24 hours" at bounding box center [185, 240] width 140 height 12
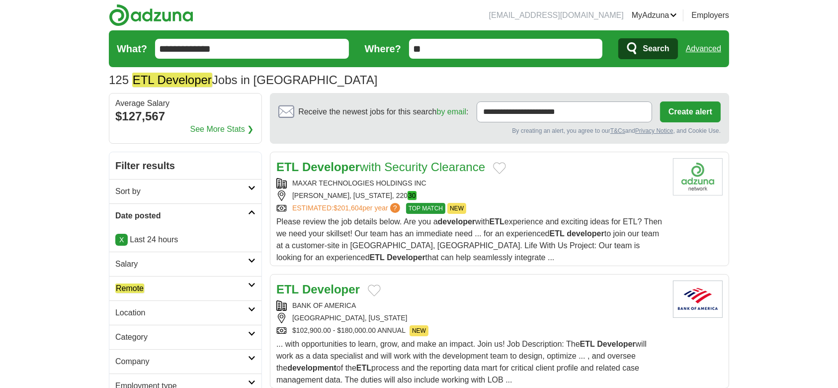
click at [137, 282] on h2 "Remote" at bounding box center [181, 288] width 133 height 12
click at [131, 310] on em "Remote" at bounding box center [129, 311] width 29 height 9
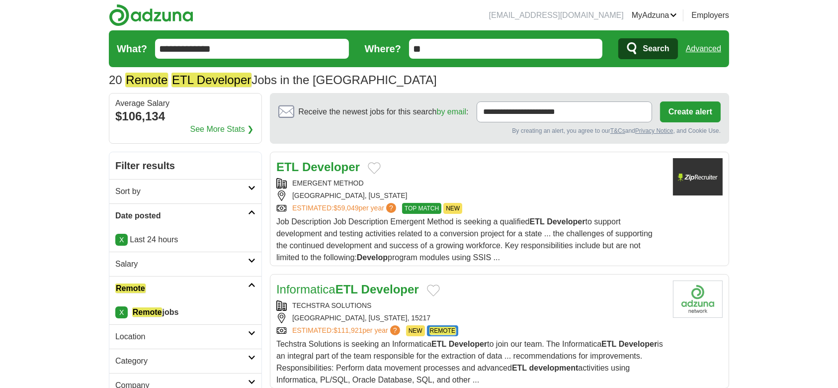
click at [298, 168] on strong "ETL" at bounding box center [287, 166] width 22 height 13
click at [345, 284] on strong "ETL" at bounding box center [346, 288] width 22 height 13
